Goal: Transaction & Acquisition: Book appointment/travel/reservation

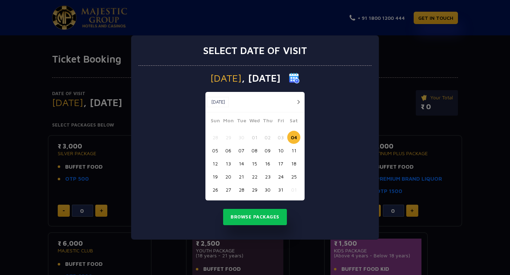
click at [243, 163] on button "14" at bounding box center [241, 163] width 13 height 13
click at [266, 218] on button "Browse Packages" at bounding box center [255, 217] width 64 height 16
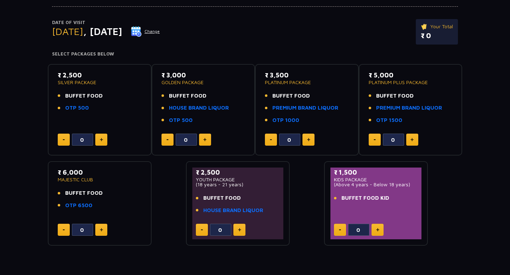
scroll to position [59, 0]
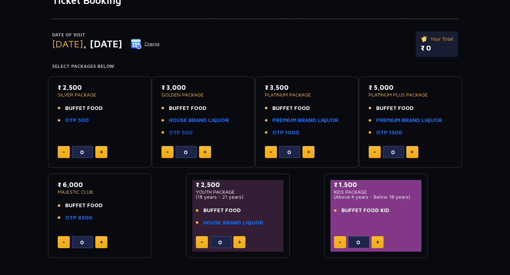
click at [176, 132] on link "OTP 500" at bounding box center [181, 133] width 24 height 8
click at [100, 152] on img at bounding box center [101, 152] width 3 height 4
type input "1"
click at [208, 153] on button at bounding box center [205, 152] width 12 height 12
type input "1"
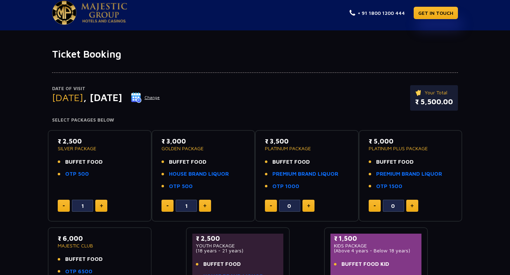
scroll to position [58, 0]
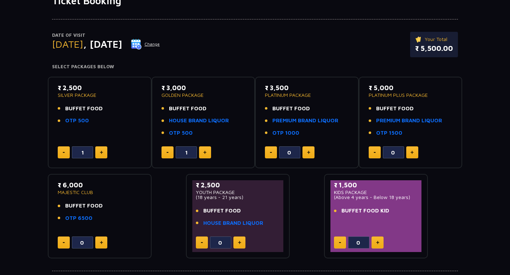
click at [64, 153] on button at bounding box center [64, 153] width 12 height 12
type input "0"
click at [207, 152] on button at bounding box center [205, 153] width 12 height 12
type input "2"
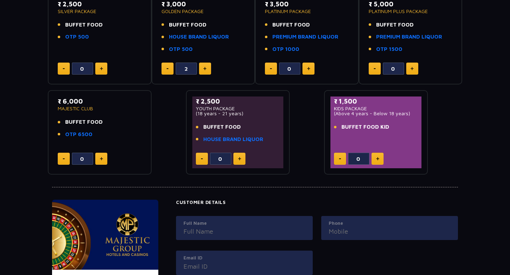
scroll to position [52, 0]
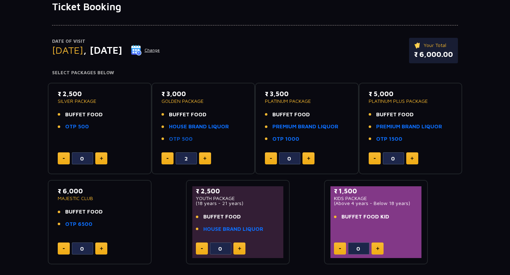
click at [175, 139] on link "OTP 500" at bounding box center [181, 139] width 24 height 8
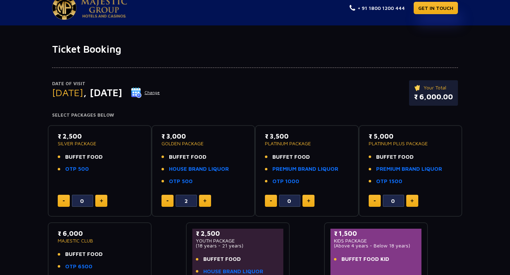
scroll to position [0, 0]
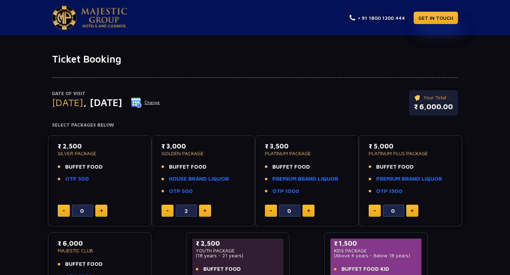
click at [160, 102] on button "Change" at bounding box center [145, 102] width 29 height 11
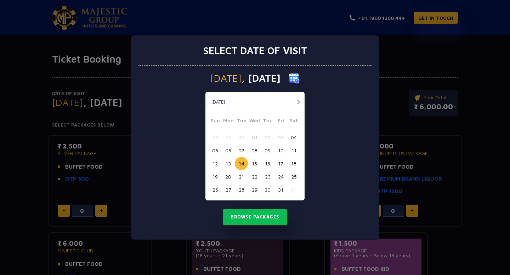
click at [294, 162] on button "18" at bounding box center [293, 163] width 13 height 13
drag, startPoint x: 259, startPoint y: 218, endPoint x: 228, endPoint y: 202, distance: 34.7
click at [259, 218] on button "Browse Packages" at bounding box center [255, 217] width 64 height 16
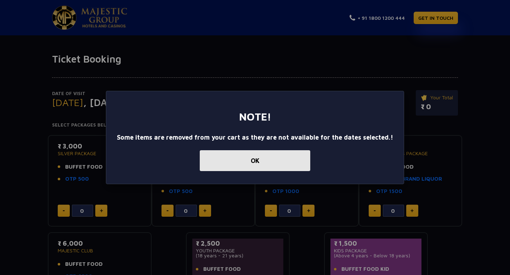
click at [238, 159] on button "OK" at bounding box center [255, 160] width 110 height 21
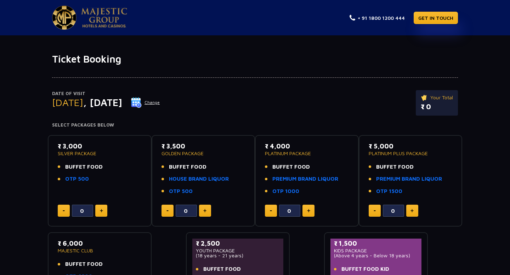
click at [160, 102] on button "Change" at bounding box center [145, 102] width 29 height 11
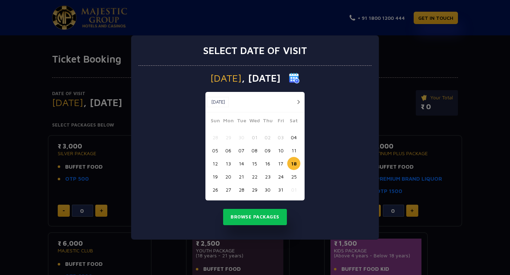
click at [241, 163] on button "14" at bounding box center [241, 163] width 13 height 13
click at [254, 217] on button "Browse Packages" at bounding box center [255, 217] width 64 height 16
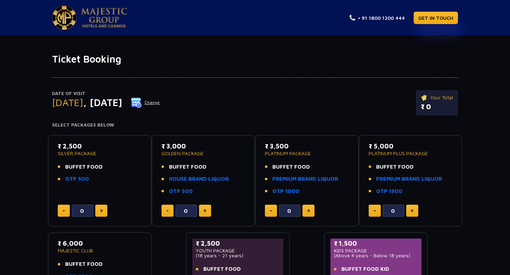
drag, startPoint x: 64, startPoint y: 147, endPoint x: 86, endPoint y: 145, distance: 22.4
click at [86, 145] on p "₹ 2,500" at bounding box center [100, 147] width 84 height 10
drag, startPoint x: 65, startPoint y: 166, endPoint x: 102, endPoint y: 165, distance: 36.1
click at [102, 165] on li "BUFFET FOOD" at bounding box center [100, 167] width 84 height 8
drag, startPoint x: 167, startPoint y: 146, endPoint x: 196, endPoint y: 145, distance: 29.4
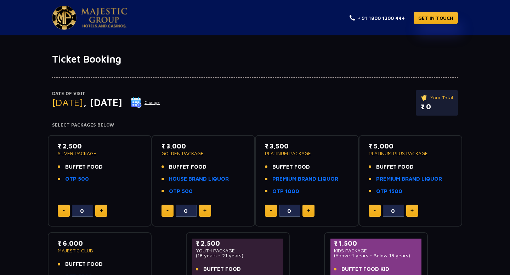
click at [196, 145] on p "₹ 3,000" at bounding box center [203, 147] width 84 height 10
click at [206, 211] on img at bounding box center [204, 211] width 3 height 4
drag, startPoint x: 204, startPoint y: 212, endPoint x: 198, endPoint y: 210, distance: 6.0
click at [204, 212] on img at bounding box center [204, 211] width 3 height 4
type input "2"
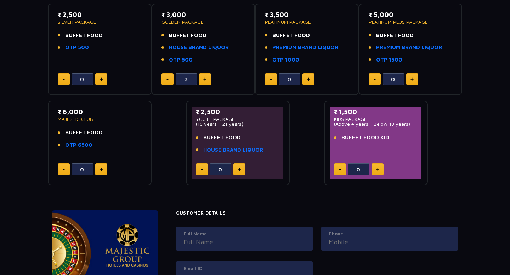
scroll to position [202, 0]
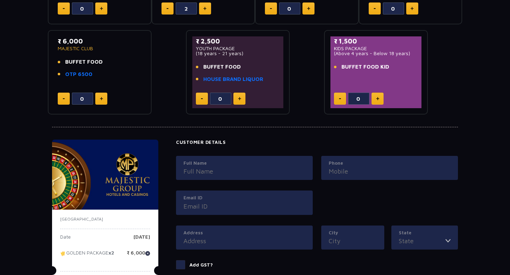
click at [218, 176] on input "Full Name" at bounding box center [244, 172] width 122 height 10
type input "[PERSON_NAME]"
type input "flat 302, srs atlantis, whisper valley"
type input "[GEOGRAPHIC_DATA]"
type input "Telangana"
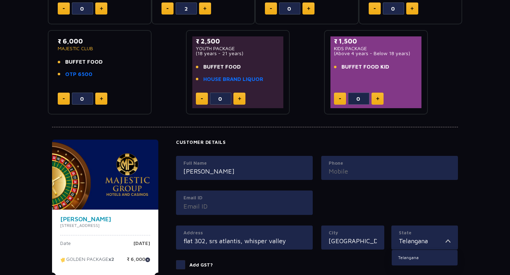
click at [338, 168] on input "Phone" at bounding box center [389, 172] width 122 height 10
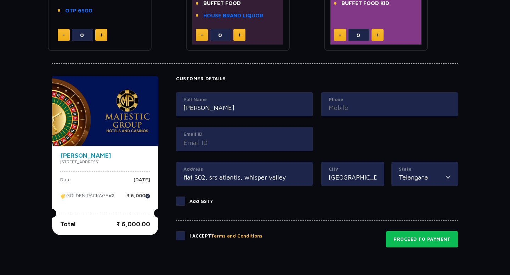
scroll to position [265, 0]
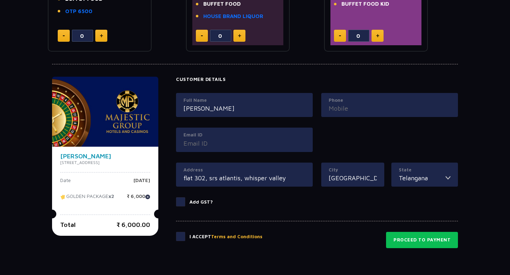
click at [343, 108] on input "Phone" at bounding box center [389, 109] width 122 height 10
type input "7095758595"
click at [336, 132] on div "Full Name [PERSON_NAME] Phone [PHONE_NUMBER] Email ID" at bounding box center [317, 128] width 290 height 70
click at [222, 141] on input "Email ID" at bounding box center [244, 144] width 122 height 10
type input "[PERSON_NAME][EMAIL_ADDRESS][DOMAIN_NAME]"
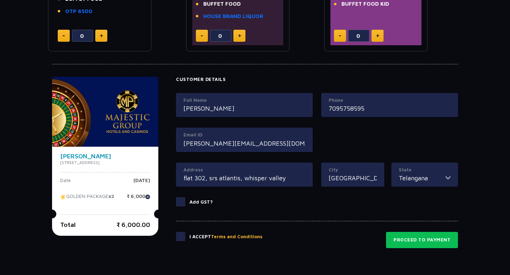
click at [230, 178] on input "flat 302, srs atlantis, whisper valley" at bounding box center [244, 178] width 122 height 10
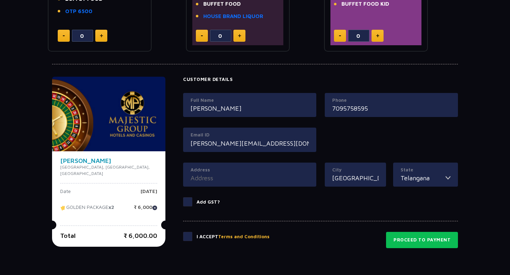
click at [210, 110] on input "[PERSON_NAME]" at bounding box center [249, 109] width 118 height 10
type input "[PERSON_NAME]"
click at [200, 178] on input "Address" at bounding box center [249, 178] width 118 height 10
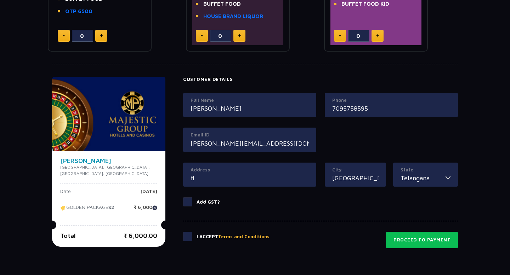
type input "f"
click at [328, 194] on div "City [GEOGRAPHIC_DATA]" at bounding box center [355, 180] width 61 height 35
click at [344, 176] on input "[GEOGRAPHIC_DATA]" at bounding box center [355, 178] width 46 height 10
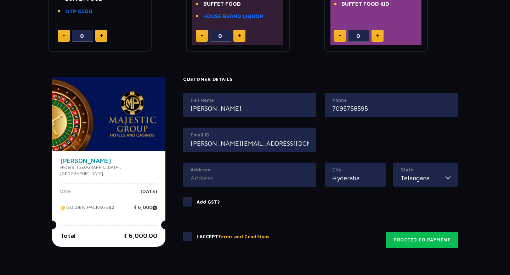
type input "[GEOGRAPHIC_DATA]"
click at [222, 177] on input "Address" at bounding box center [249, 178] width 118 height 10
click at [403, 179] on input "Telangana" at bounding box center [422, 178] width 45 height 10
click at [350, 196] on div "City [GEOGRAPHIC_DATA]" at bounding box center [355, 180] width 61 height 35
click at [409, 181] on input "Telangana" at bounding box center [422, 178] width 45 height 10
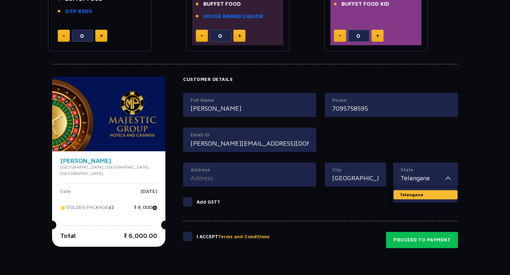
click at [401, 198] on li "Telangana" at bounding box center [425, 194] width 64 height 9
drag, startPoint x: 361, startPoint y: 201, endPoint x: 350, endPoint y: 200, distance: 10.3
click at [361, 201] on label "Add GST?" at bounding box center [320, 201] width 275 height 9
click at [0, 0] on input "Add GST?" at bounding box center [0, 0] width 0 height 0
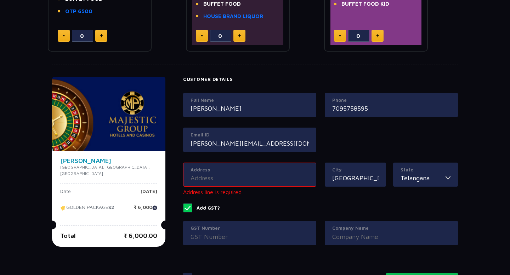
drag, startPoint x: 261, startPoint y: 203, endPoint x: 235, endPoint y: 191, distance: 29.1
click at [261, 203] on div "Address Address line is required." at bounding box center [250, 183] width 142 height 41
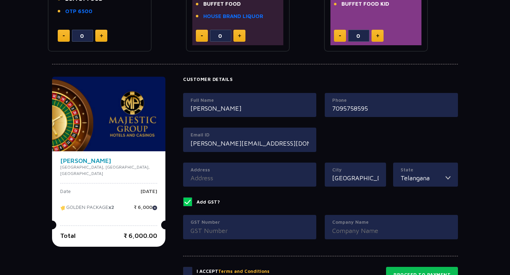
click at [206, 175] on input "Address" at bounding box center [249, 178] width 118 height 10
type input "Nizampet"
click at [240, 205] on label "Add GST?" at bounding box center [320, 201] width 275 height 9
click at [0, 0] on input "Add GST?" at bounding box center [0, 0] width 0 height 0
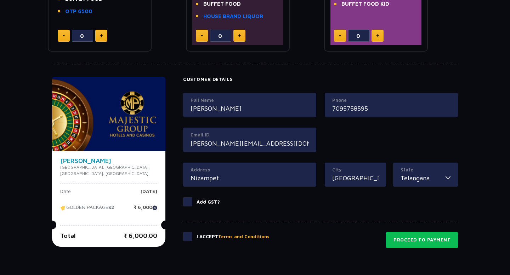
scroll to position [278, 0]
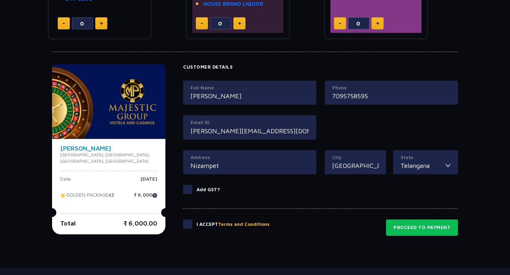
click at [183, 226] on span at bounding box center [187, 224] width 9 height 9
click at [0, 0] on input "checkbox" at bounding box center [0, 0] width 0 height 0
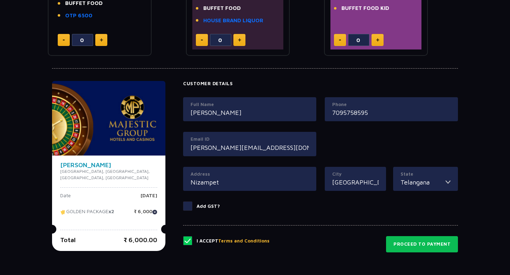
scroll to position [324, 0]
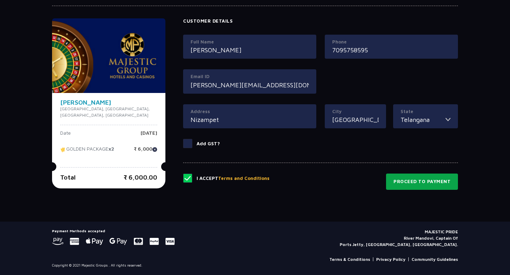
click at [409, 182] on button "Proceed to Payment" at bounding box center [422, 182] width 72 height 16
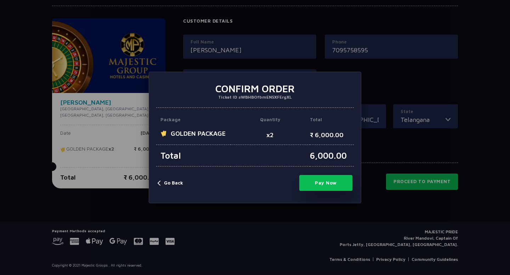
click at [322, 183] on button "Pay Now" at bounding box center [325, 183] width 53 height 16
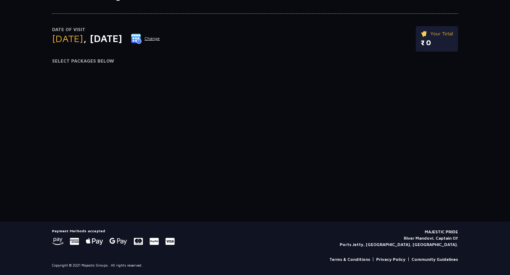
scroll to position [64, 0]
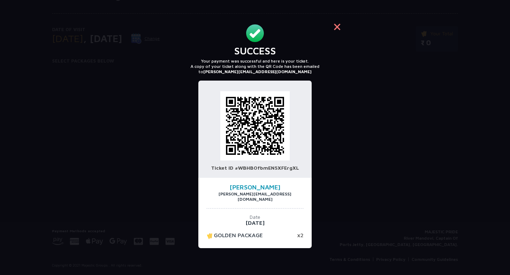
click at [336, 26] on button "×" at bounding box center [336, 26] width 17 height 17
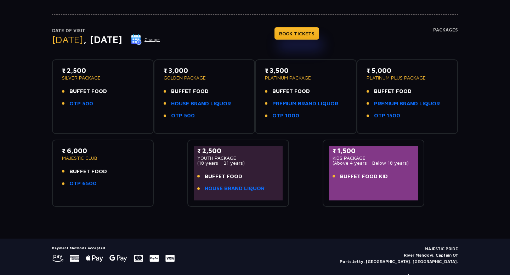
scroll to position [80, 0]
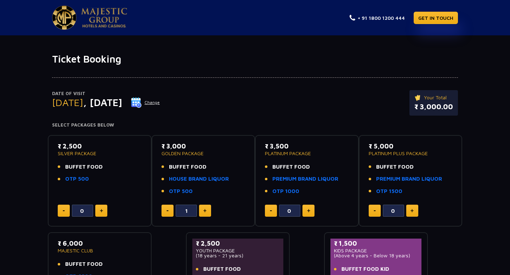
scroll to position [28, 0]
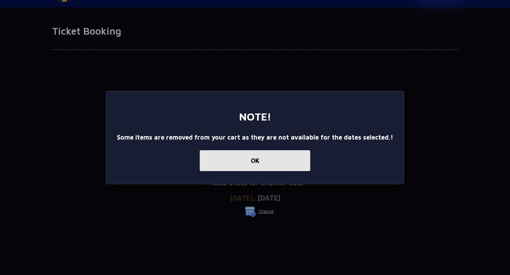
click at [215, 166] on button "OK" at bounding box center [255, 160] width 110 height 21
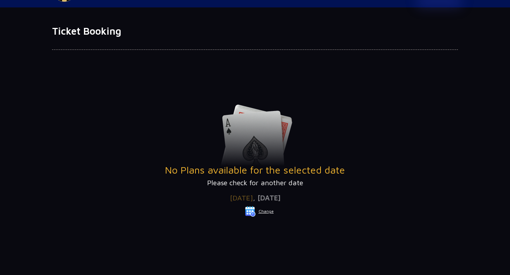
scroll to position [0, 0]
